Goal: Task Accomplishment & Management: Manage account settings

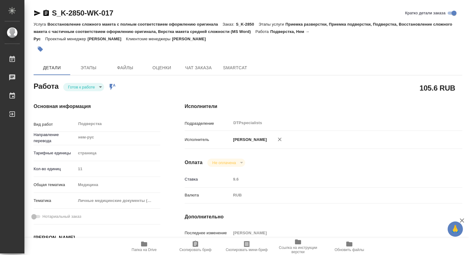
scroll to position [92, 0]
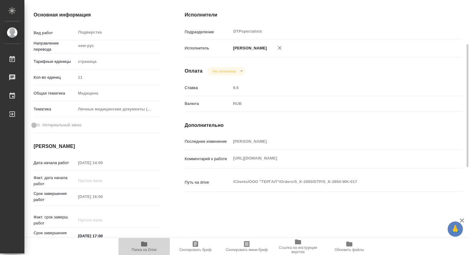
click at [143, 247] on icon "button" at bounding box center [143, 244] width 7 height 7
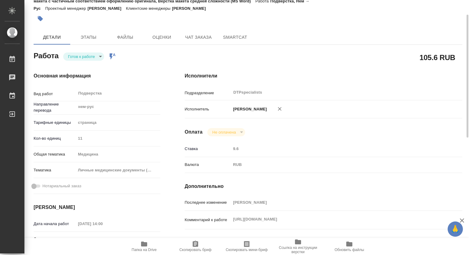
click at [71, 53] on body "🙏 .cls-1 fill:#fff; AWATERA Kovtun Svetlana Работы 0 Чаты График Выйти S_K-2850…" at bounding box center [234, 127] width 469 height 255
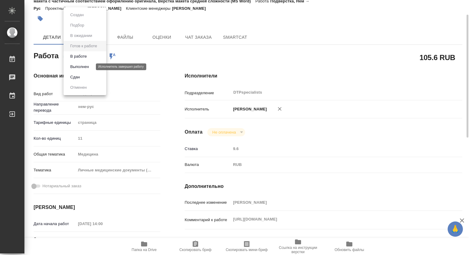
click at [74, 65] on button "Выполнен" at bounding box center [79, 67] width 22 height 7
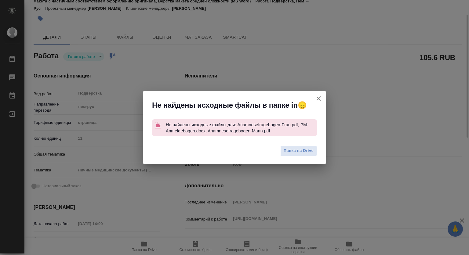
type textarea "x"
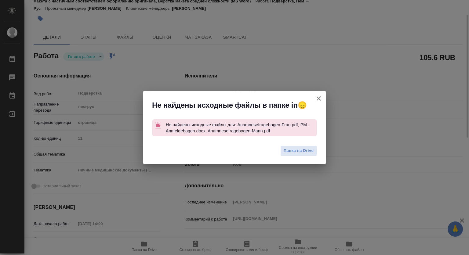
type textarea "x"
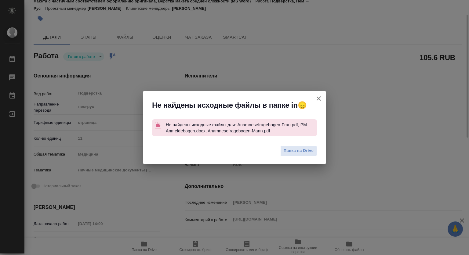
type textarea "x"
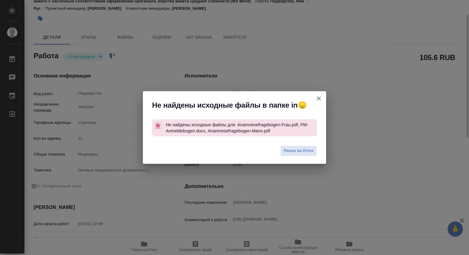
click at [319, 100] on icon "button" at bounding box center [318, 98] width 7 height 7
type textarea "x"
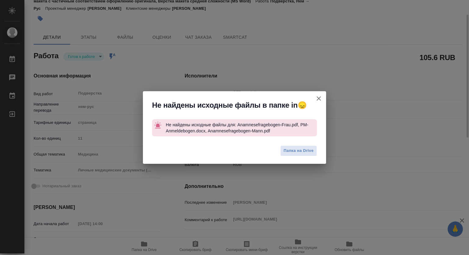
type textarea "x"
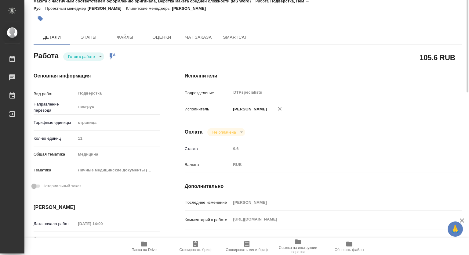
scroll to position [0, 0]
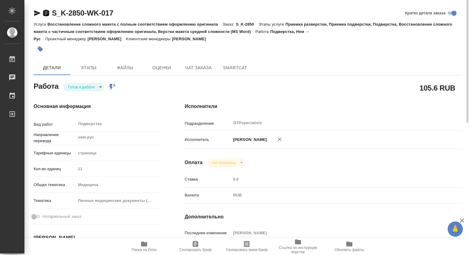
click at [43, 13] on icon "button" at bounding box center [45, 13] width 5 height 6
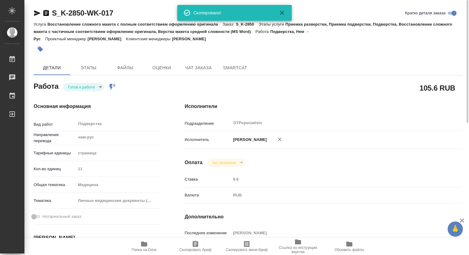
click at [35, 11] on icon "button" at bounding box center [37, 12] width 6 height 5
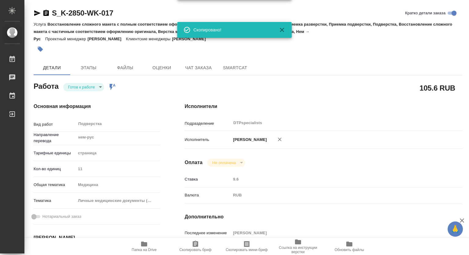
click at [105, 82] on div "Работа Готов к работе readyForWork Работа включена в последовательность" at bounding box center [97, 85] width 127 height 11
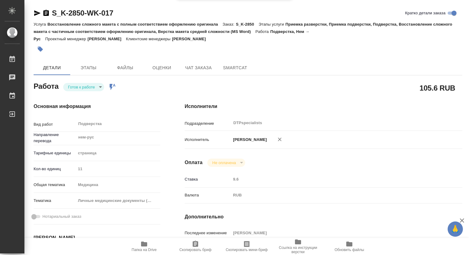
click at [100, 83] on div "Готов к работе readyForWork Работа включена в последовательность" at bounding box center [89, 87] width 53 height 9
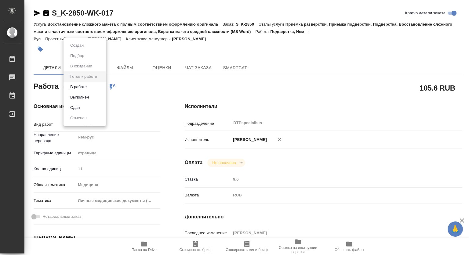
click at [84, 85] on body "🙏 .cls-1 fill:#fff; AWATERA Kovtun Svetlana Работы 0 Чаты График Выйти S_K-2850…" at bounding box center [234, 127] width 469 height 255
click at [79, 99] on button "Выполнен" at bounding box center [79, 97] width 22 height 7
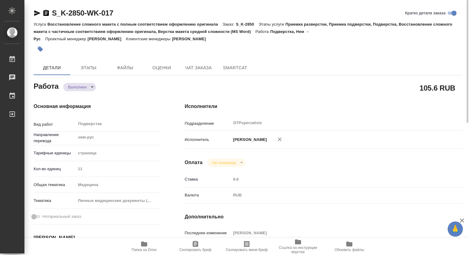
type textarea "x"
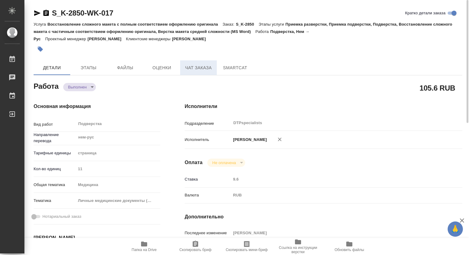
click at [193, 68] on span "Чат заказа" at bounding box center [198, 68] width 29 height 8
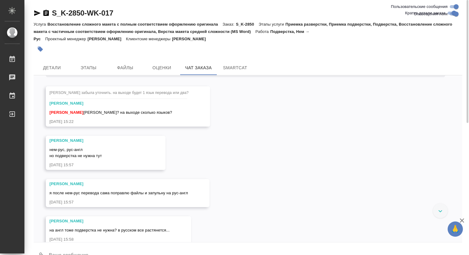
scroll to position [3027, 0]
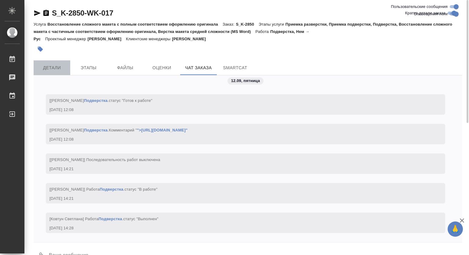
click at [48, 67] on span "Детали" at bounding box center [51, 68] width 29 height 8
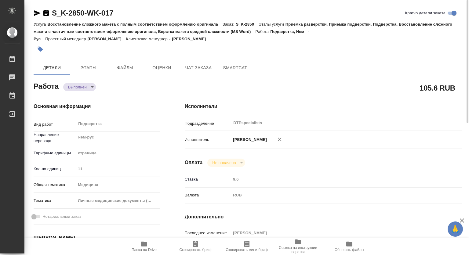
type textarea "x"
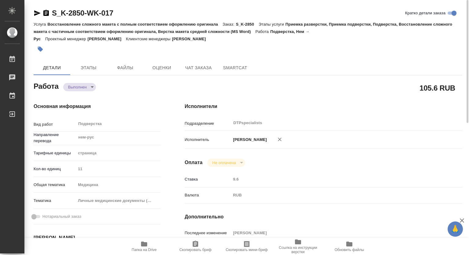
type textarea "x"
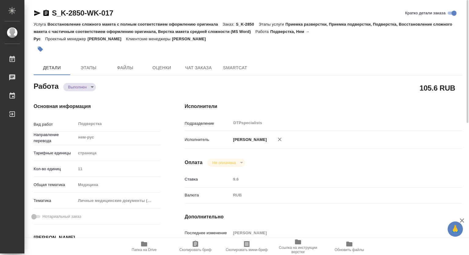
type textarea "x"
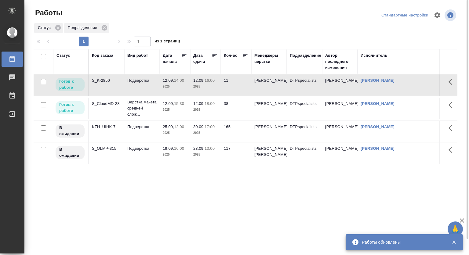
click at [201, 106] on p "12.09," at bounding box center [198, 103] width 11 height 5
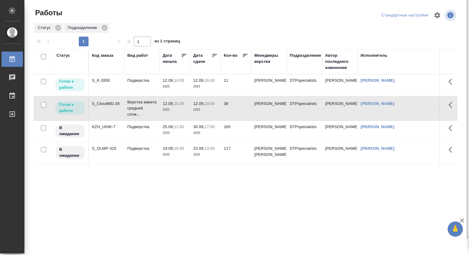
click at [201, 106] on p "12.09," at bounding box center [198, 103] width 11 height 5
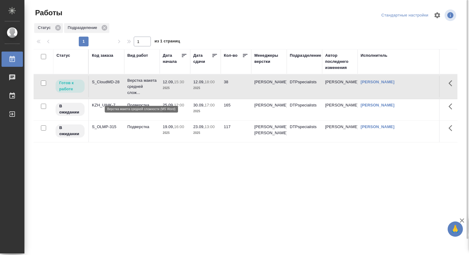
click at [129, 87] on p "Верстка макета средней слож..." at bounding box center [141, 87] width 29 height 18
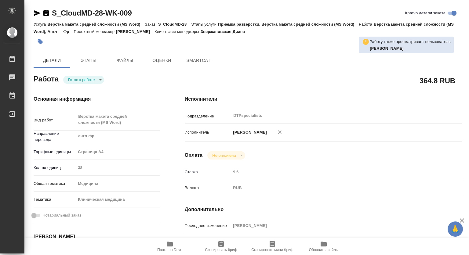
type textarea "x"
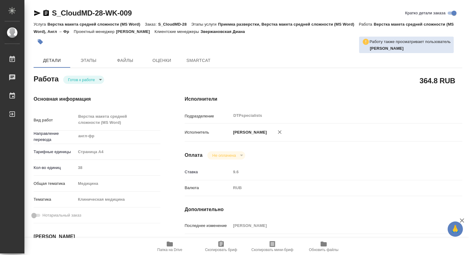
type textarea "x"
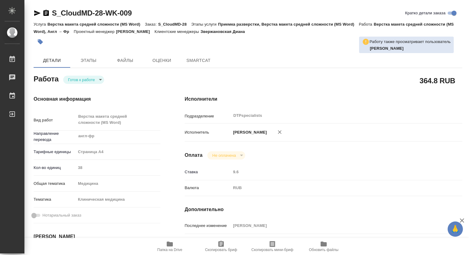
type textarea "x"
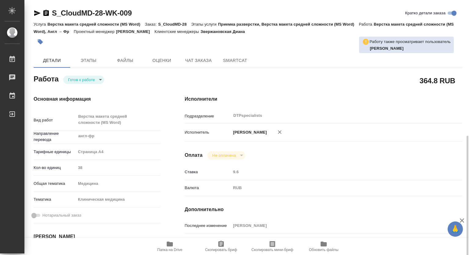
scroll to position [92, 0]
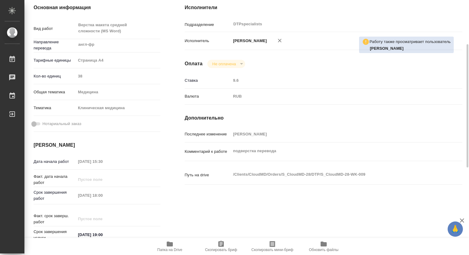
type textarea "x"
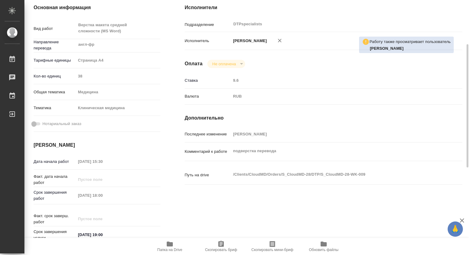
type textarea "x"
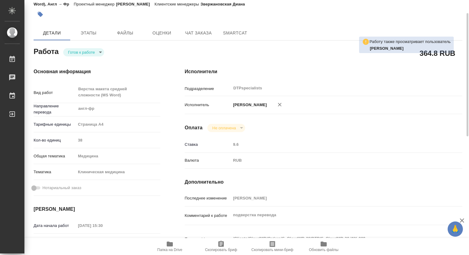
scroll to position [0, 0]
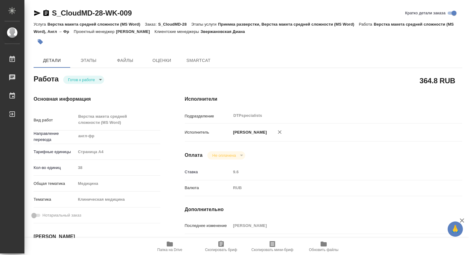
click at [89, 77] on body "🙏 .cls-1 fill:#fff; AWATERA [PERSON_NAME] Чаты График Выйти S_CloudMD-28-WK-009…" at bounding box center [234, 127] width 469 height 255
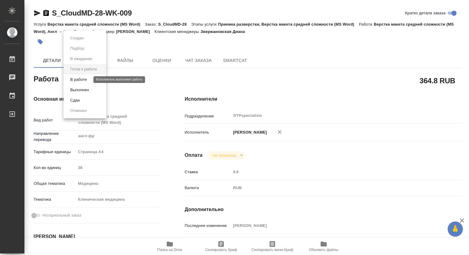
click at [80, 79] on button "В работе" at bounding box center [78, 79] width 20 height 7
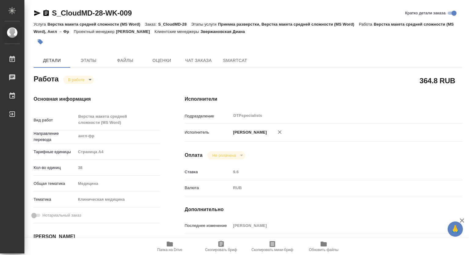
type textarea "x"
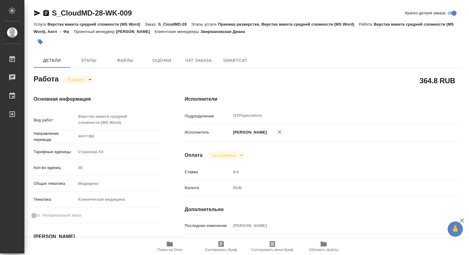
type textarea "x"
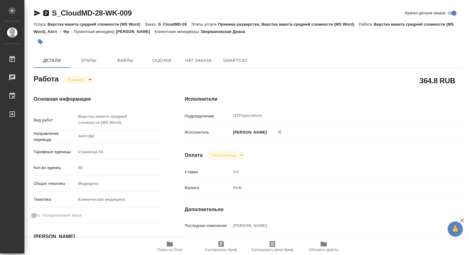
type textarea "x"
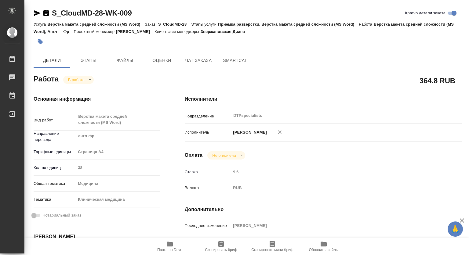
type textarea "x"
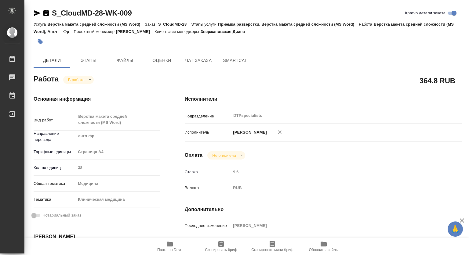
click at [48, 10] on icon "button" at bounding box center [45, 13] width 5 height 6
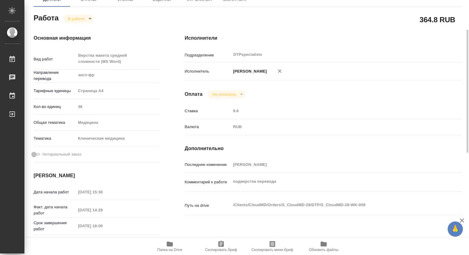
scroll to position [92, 0]
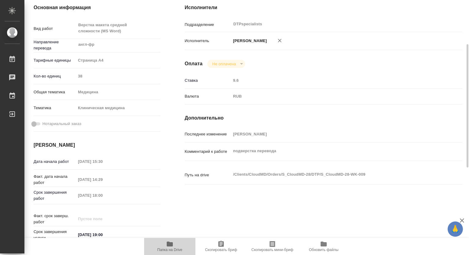
click at [171, 245] on icon "button" at bounding box center [170, 244] width 6 height 5
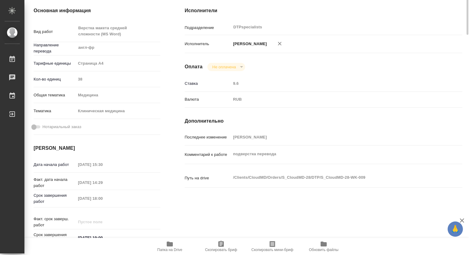
scroll to position [0, 0]
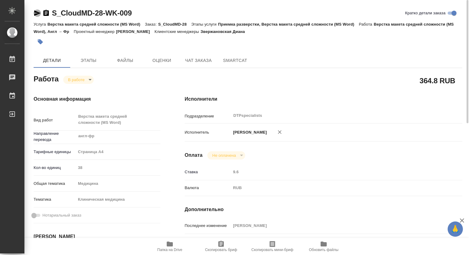
click at [38, 12] on icon "button" at bounding box center [37, 12] width 6 height 5
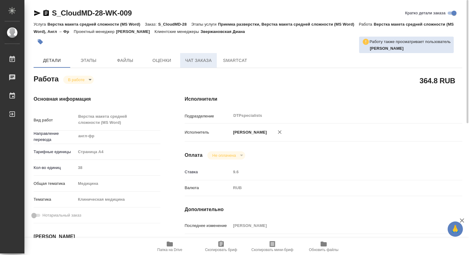
click at [209, 56] on button "Чат заказа" at bounding box center [198, 60] width 37 height 15
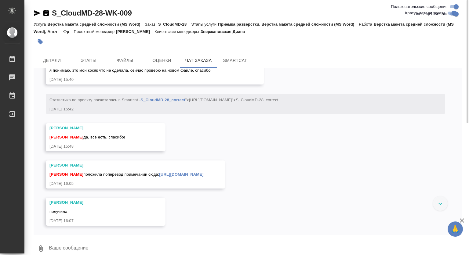
scroll to position [2641, 0]
click at [62, 53] on div "S_CloudMD-28-WK-009 Кратко детали заказа Услуга Верстка макета средней сложност…" at bounding box center [247, 131] width 435 height 263
click at [58, 57] on span "Детали" at bounding box center [51, 61] width 29 height 8
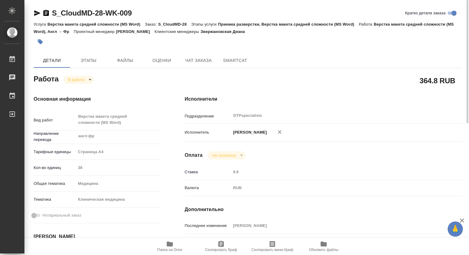
type textarea "x"
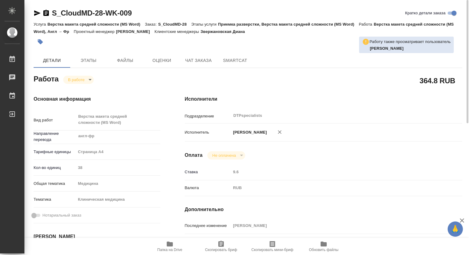
click at [166, 245] on span "Папка на Drive" at bounding box center [170, 247] width 44 height 12
click at [75, 78] on body "🙏 .cls-1 fill:#fff; AWATERA Kovtun Svetlana Работы 0 Чаты График Выйти S_CloudM…" at bounding box center [234, 127] width 469 height 255
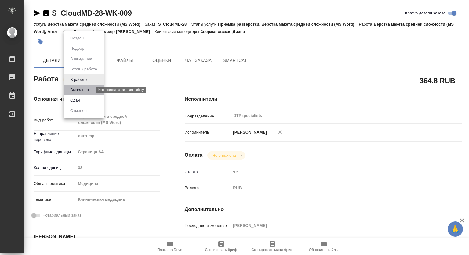
click at [77, 90] on button "Выполнен" at bounding box center [79, 90] width 22 height 7
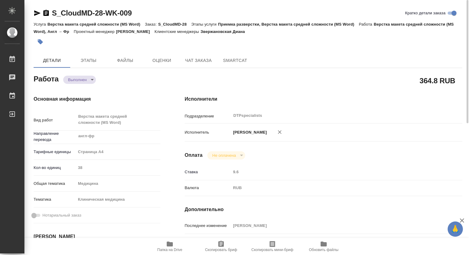
type textarea "x"
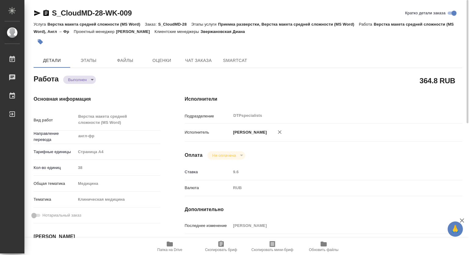
type textarea "x"
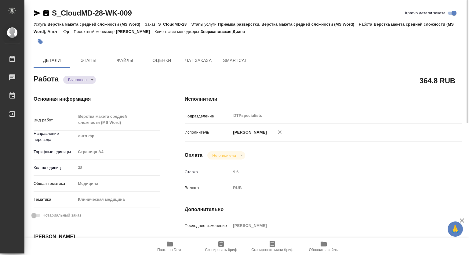
type textarea "x"
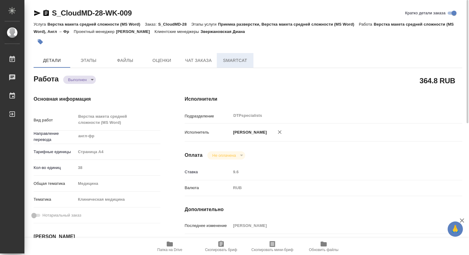
type textarea "x"
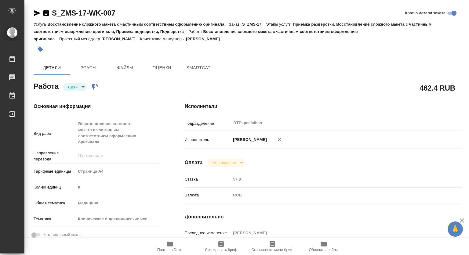
type textarea "x"
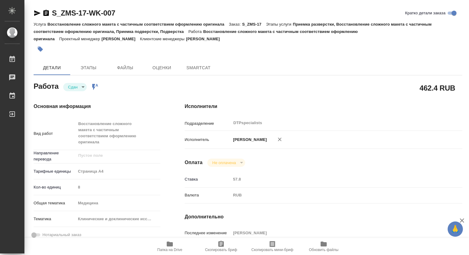
type textarea "x"
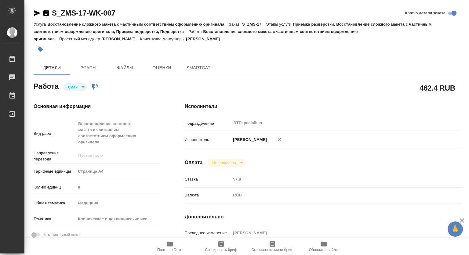
type textarea "x"
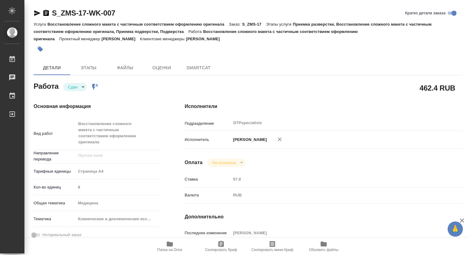
type textarea "x"
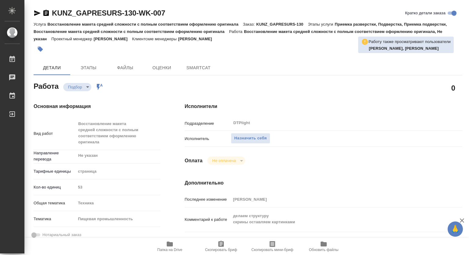
type textarea "x"
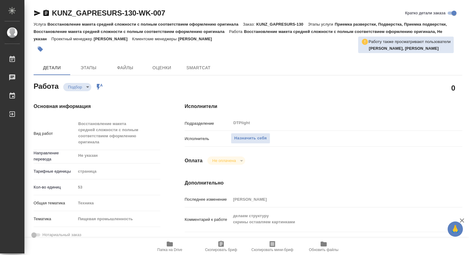
type textarea "x"
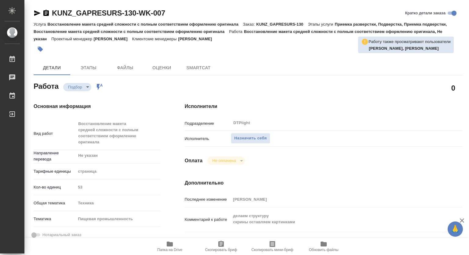
type textarea "x"
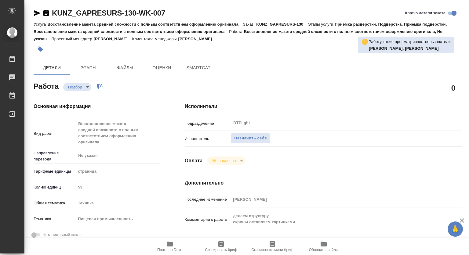
type textarea "x"
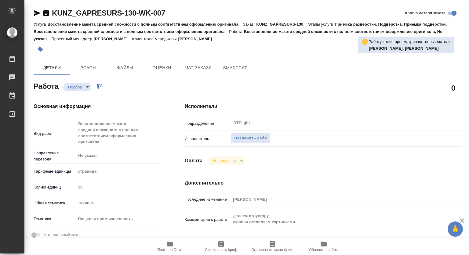
type textarea "x"
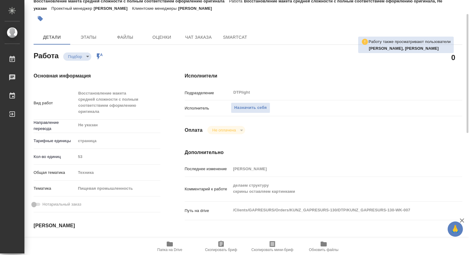
scroll to position [61, 0]
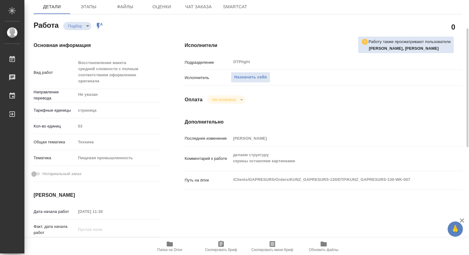
type textarea "x"
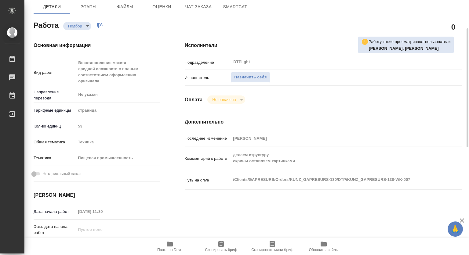
click at [167, 244] on icon "button" at bounding box center [170, 244] width 6 height 5
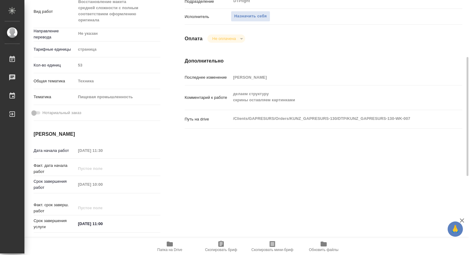
scroll to position [0, 0]
